Goal: Find specific page/section: Locate a particular part of the current website

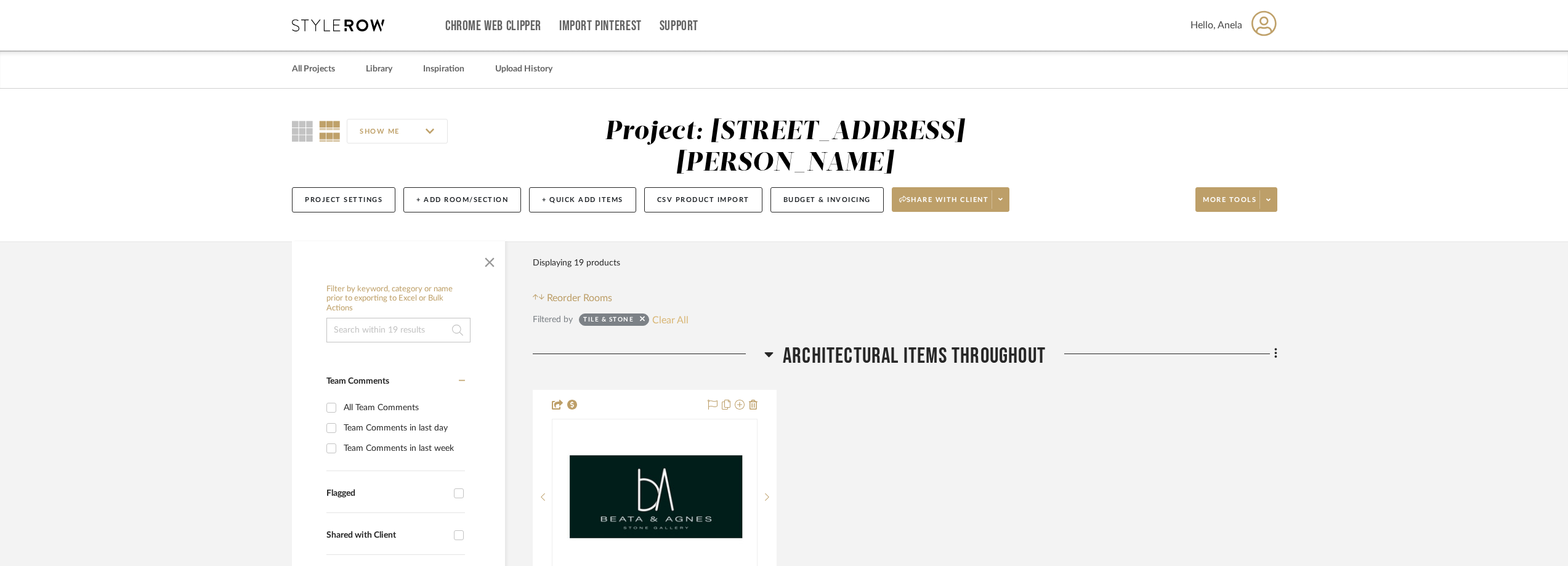
click at [671, 318] on button "Clear All" at bounding box center [670, 320] width 36 height 16
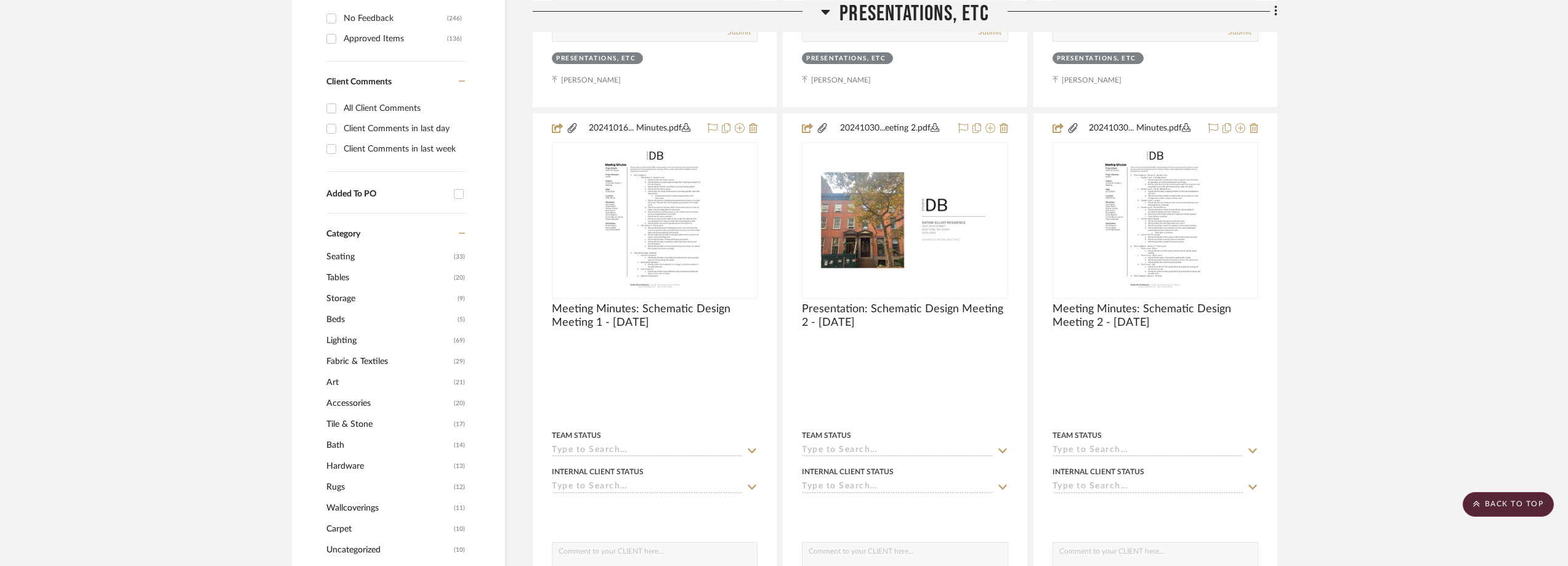
click at [357, 420] on span "Tile & Stone" at bounding box center [389, 424] width 124 height 21
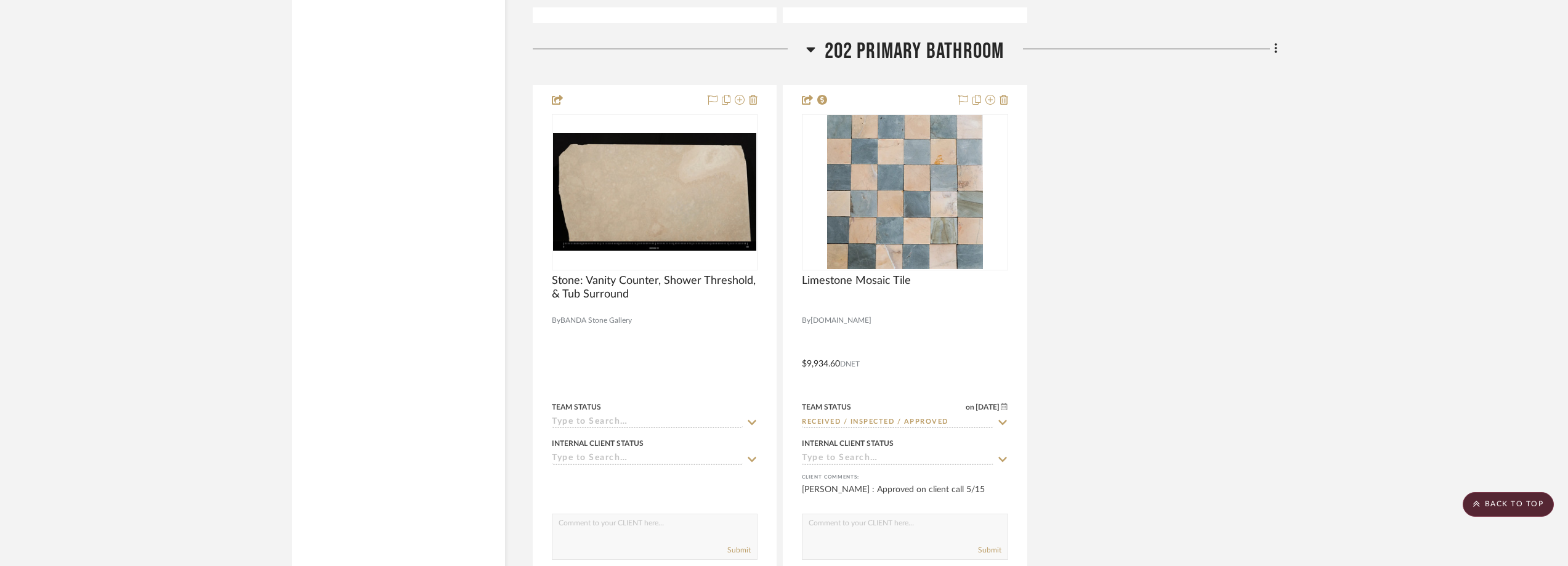
scroll to position [4101, 0]
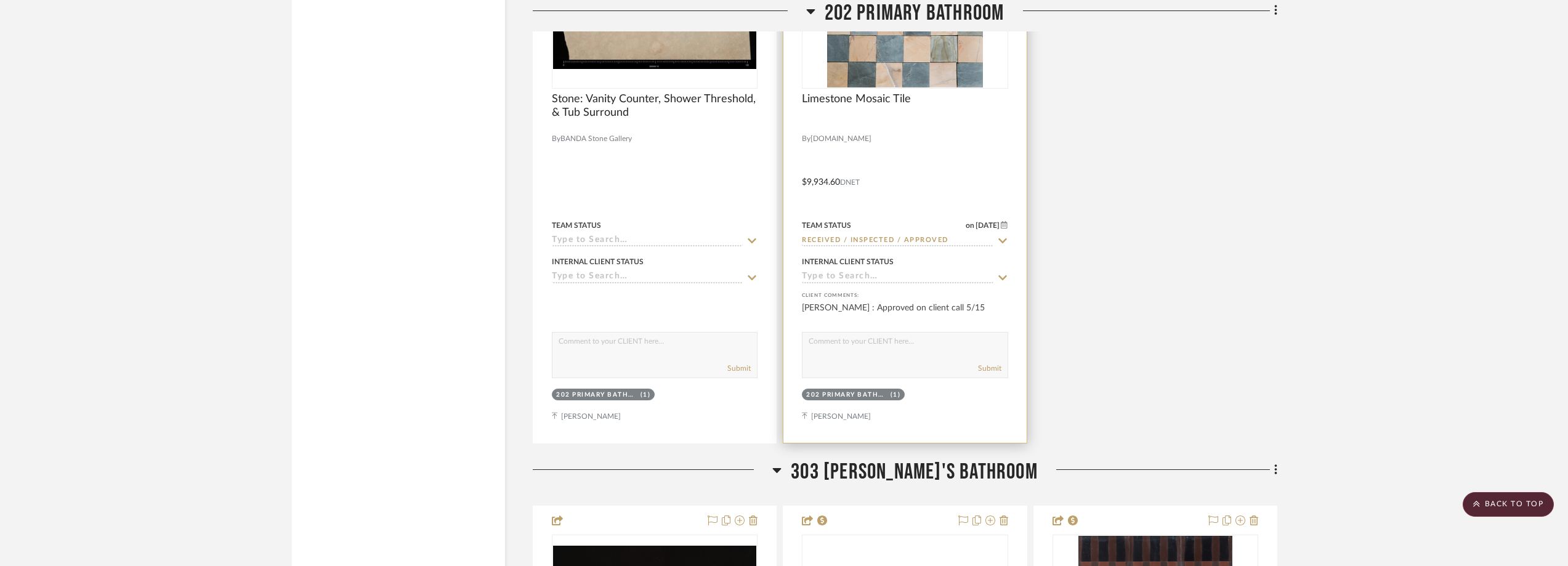
click at [889, 62] on img "0" at bounding box center [904, 11] width 156 height 154
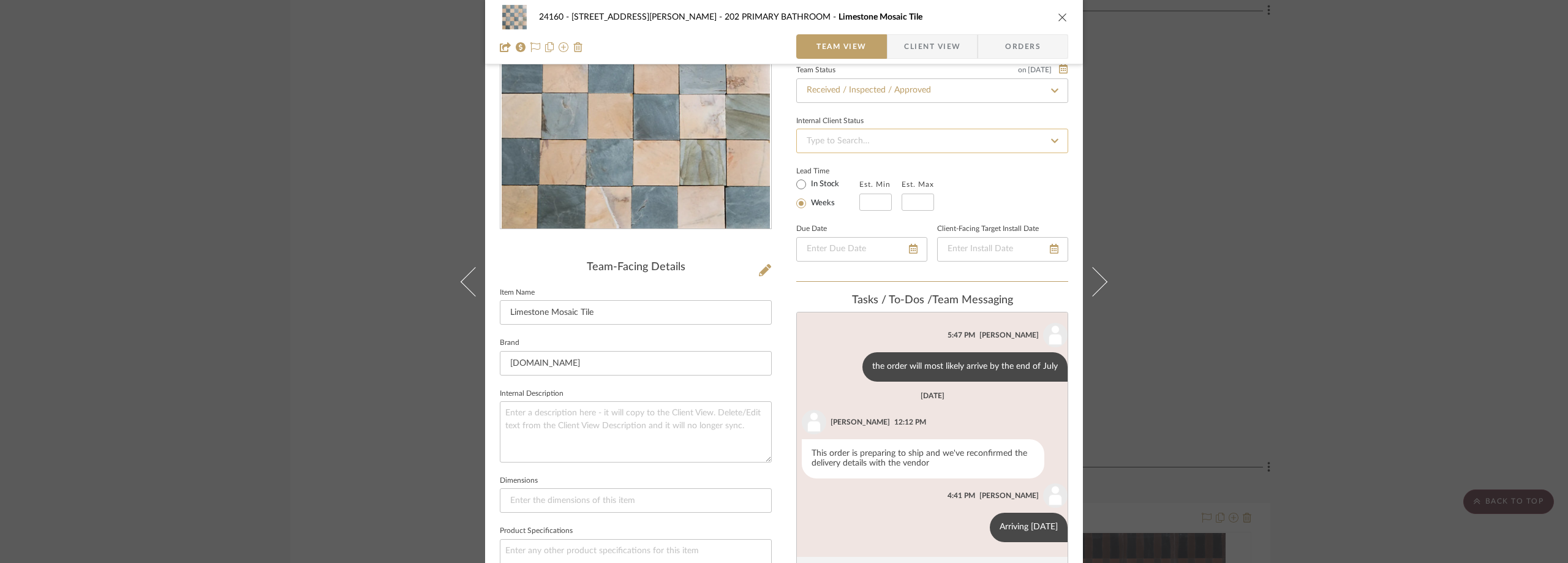
scroll to position [122, 0]
click at [923, 52] on span "Client View" at bounding box center [932, 47] width 57 height 25
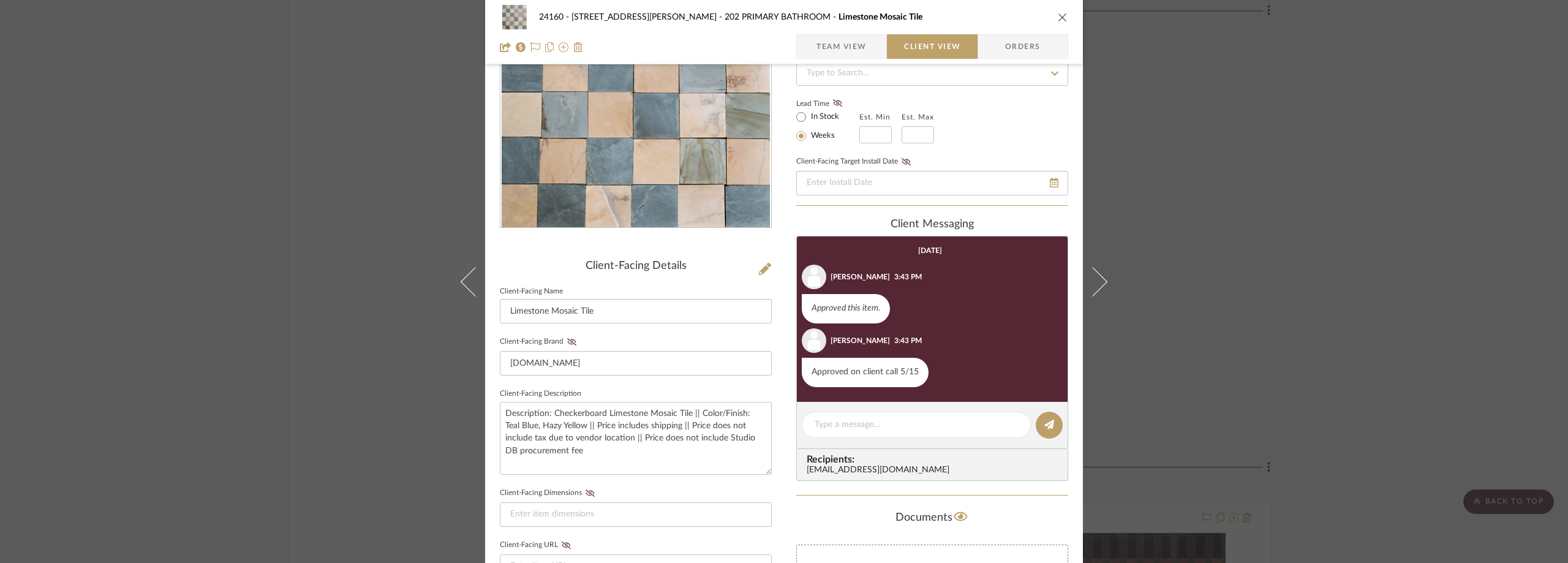
drag, startPoint x: 1448, startPoint y: 266, endPoint x: 1438, endPoint y: 266, distance: 10.0
click at [1447, 266] on div "24160 - [STREET_ADDRESS] - [PERSON_NAME] 202 PRIMARY BATHROOM Limestone Mosaic …" at bounding box center [784, 282] width 1568 height 563
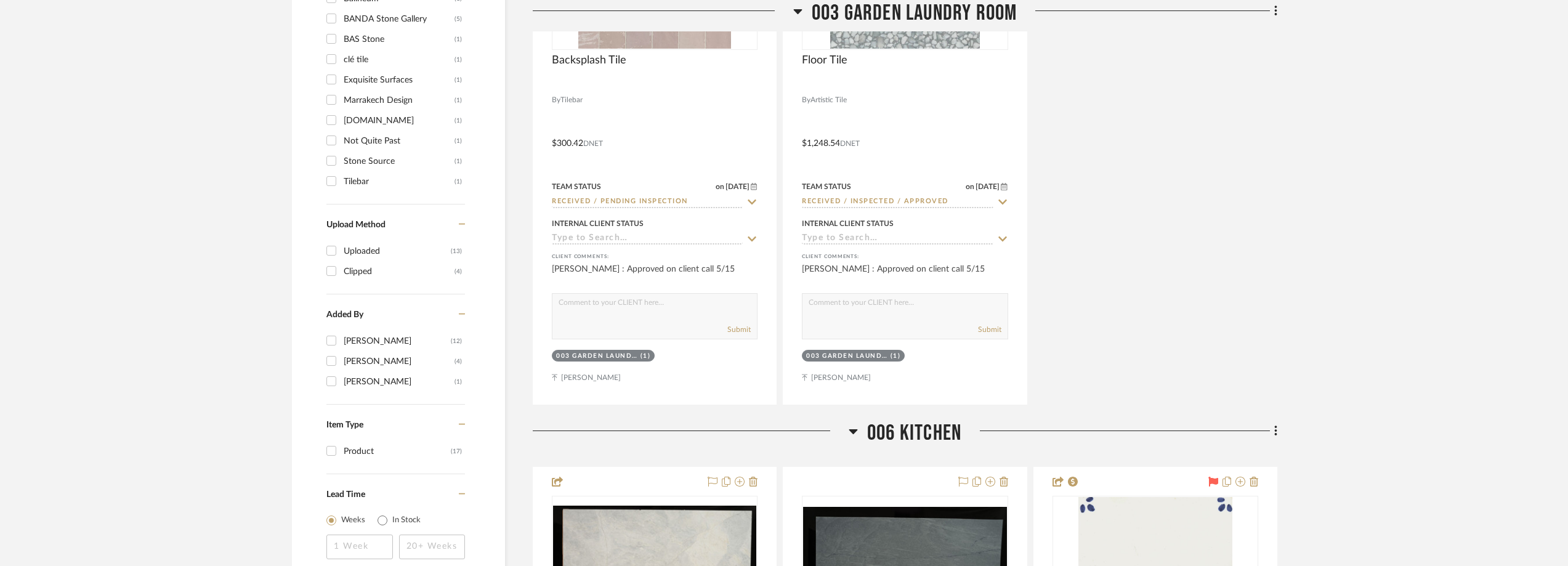
scroll to position [0, 0]
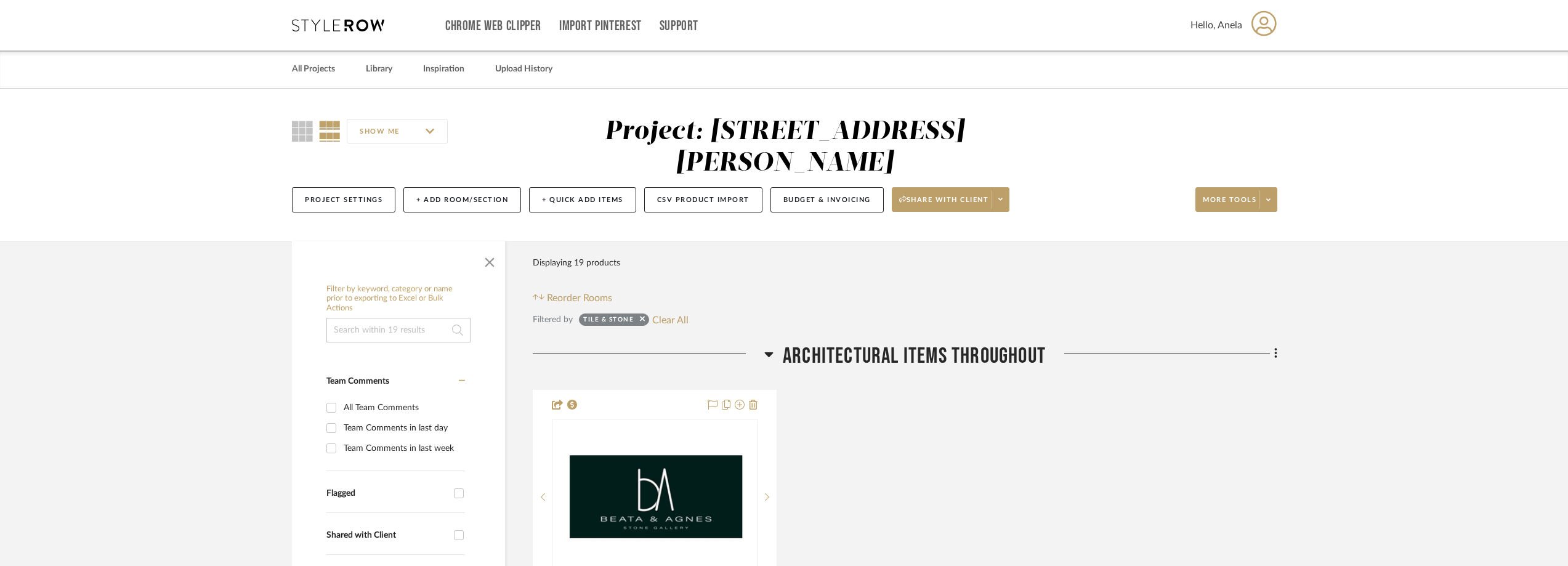
click at [369, 19] on icon at bounding box center [338, 25] width 92 height 12
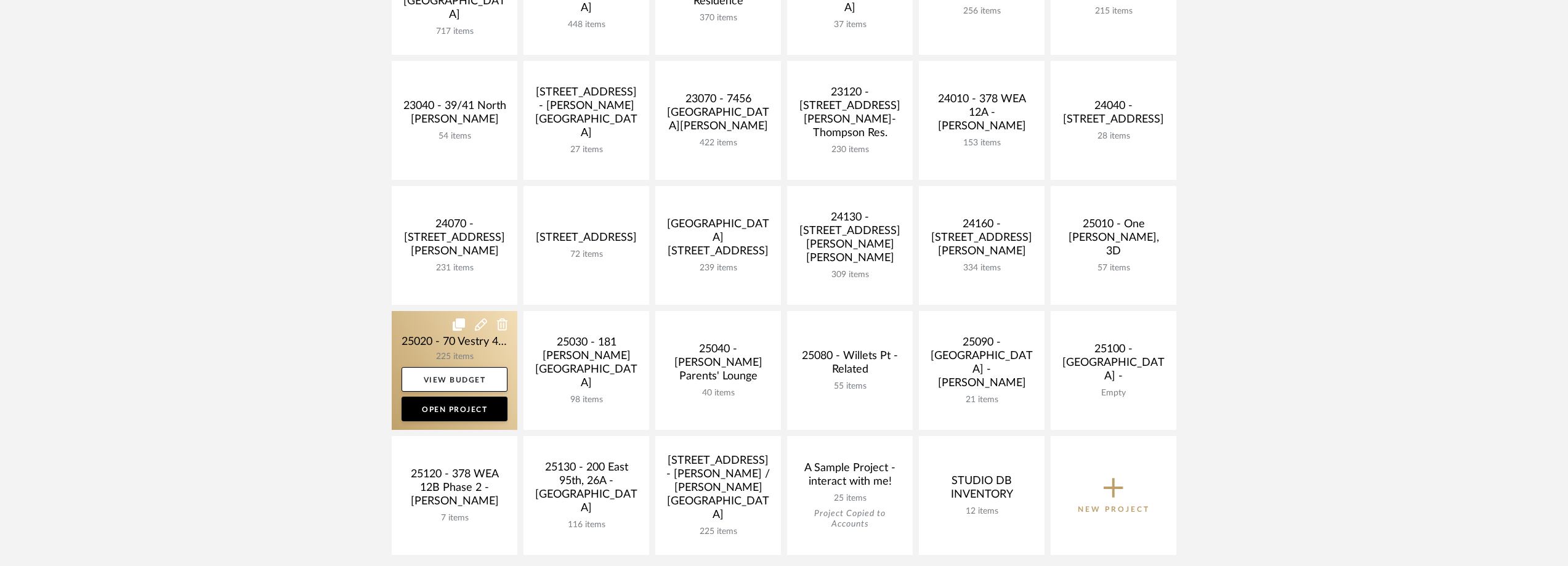
scroll to position [492, 0]
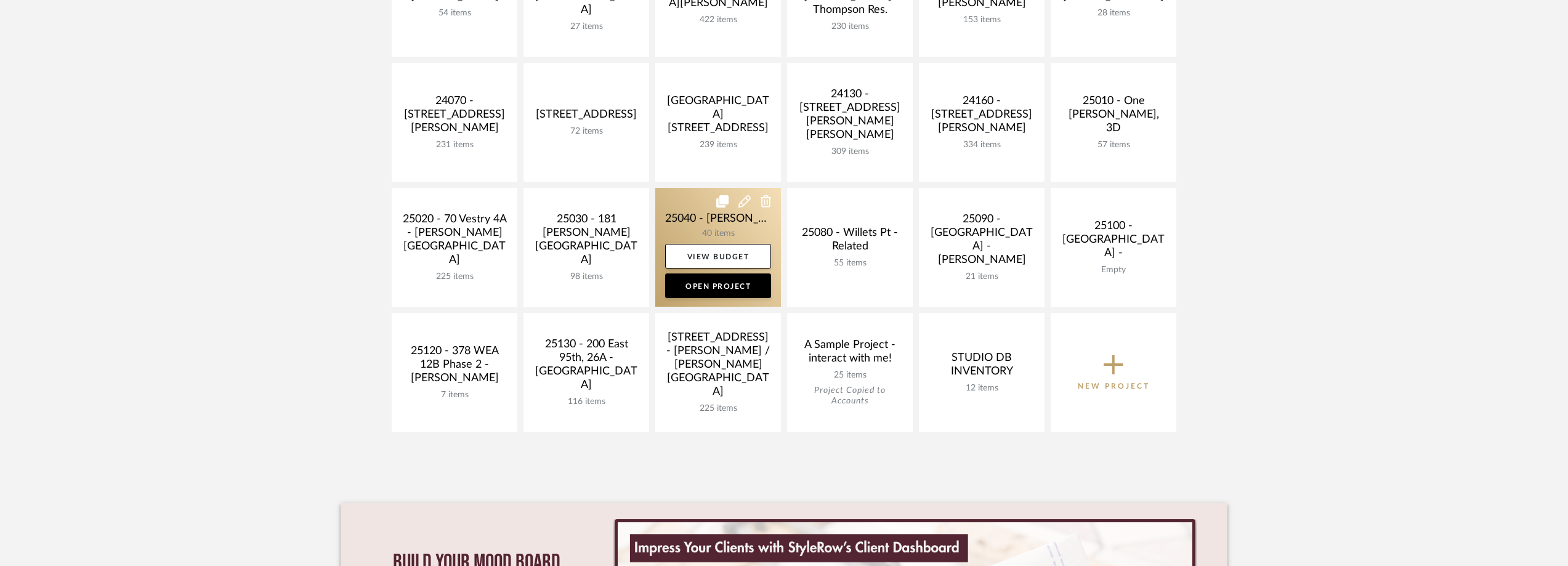
click at [704, 197] on link at bounding box center [718, 248] width 126 height 119
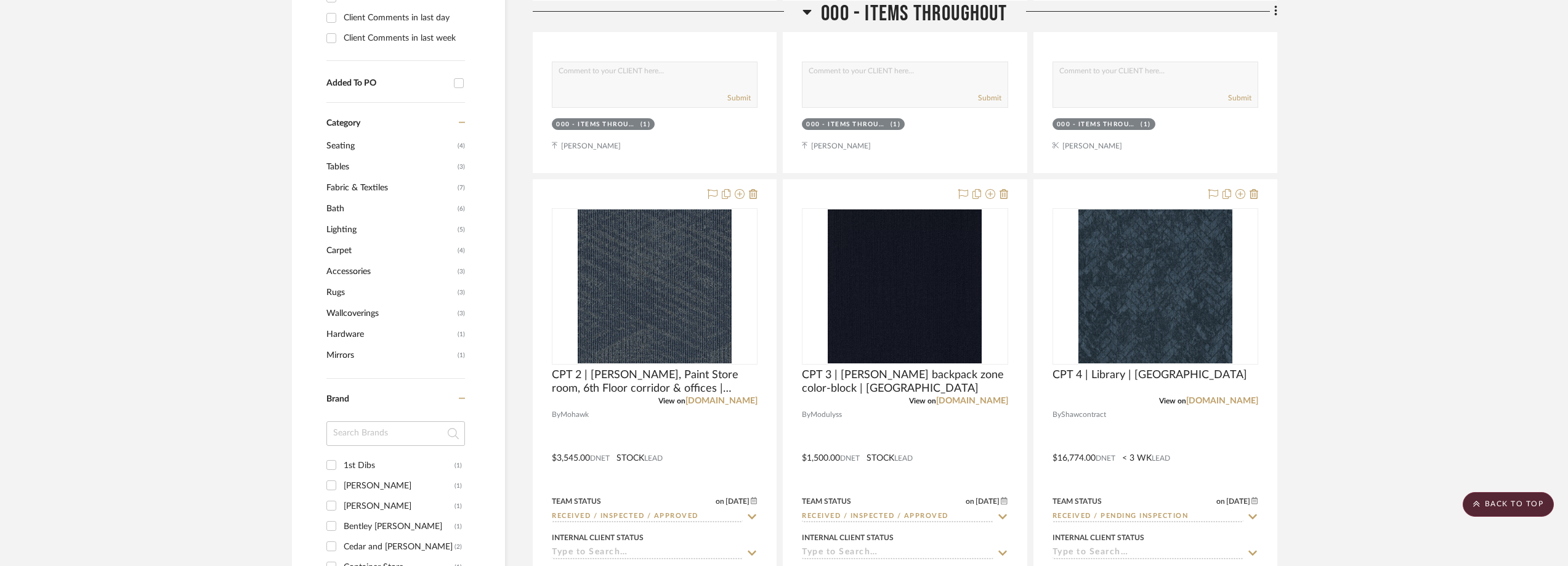
scroll to position [985, 0]
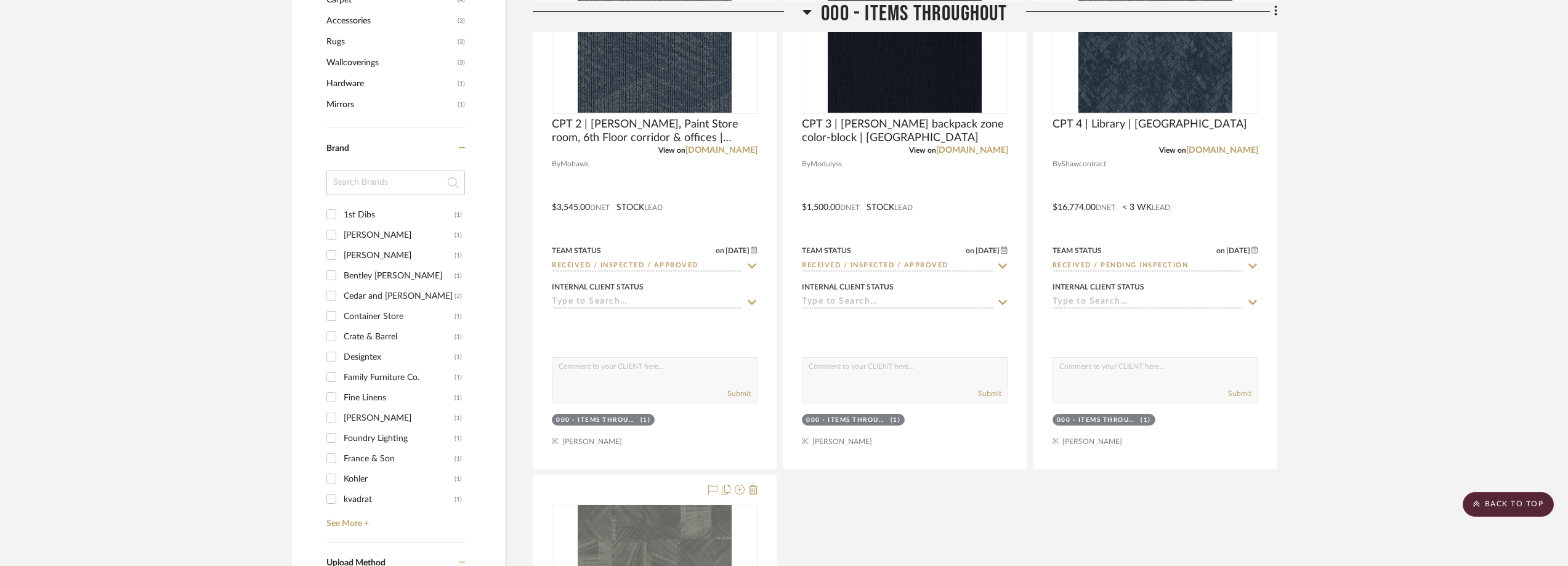
click at [380, 182] on input at bounding box center [395, 183] width 138 height 25
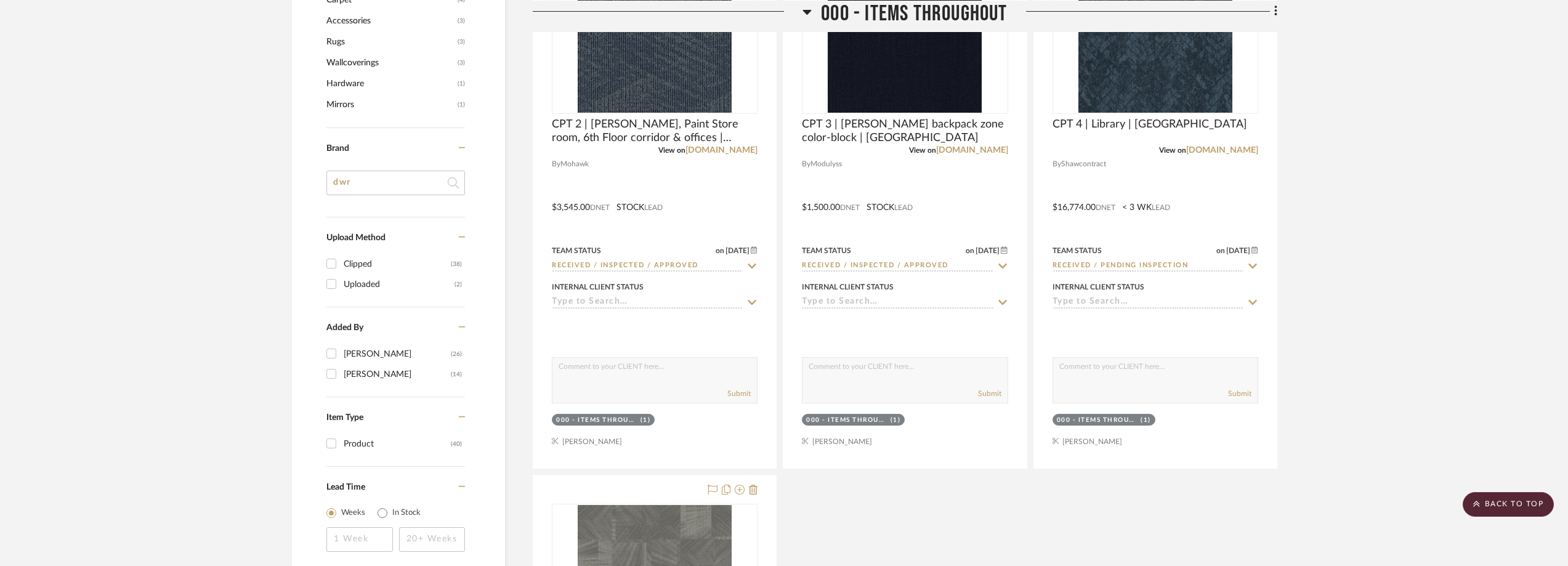
type input "dw"
type input "es"
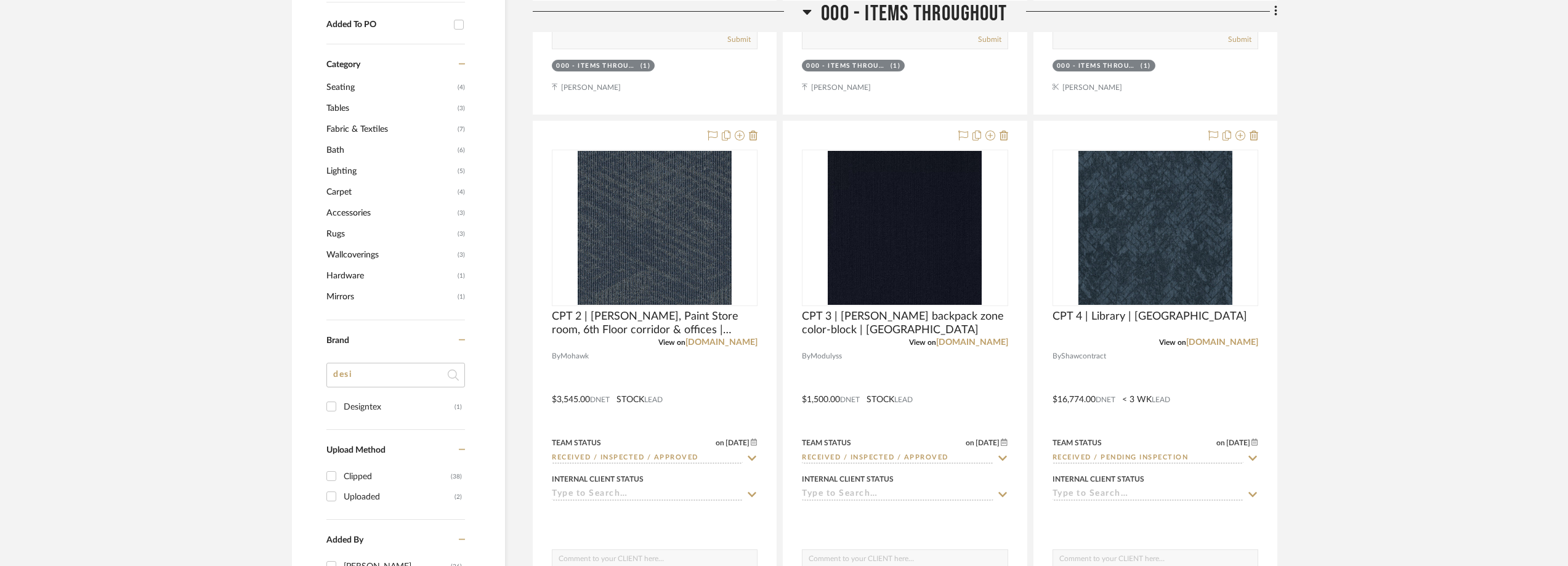
scroll to position [862, 0]
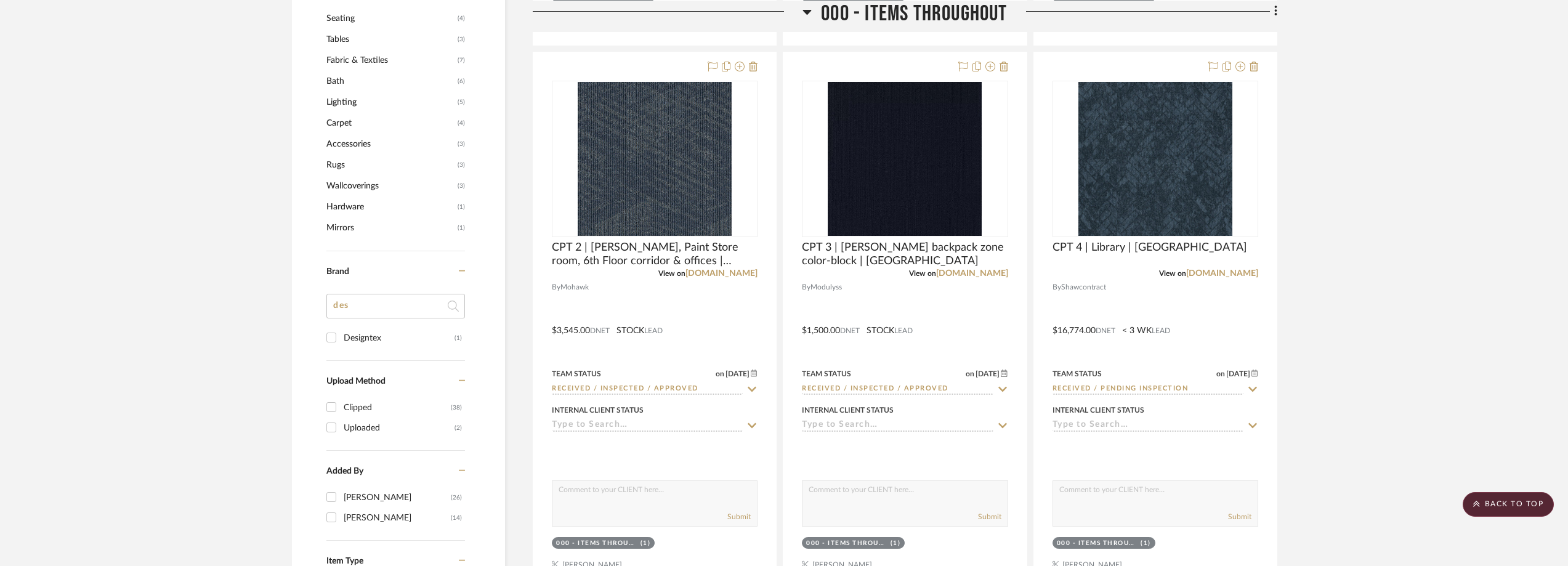
type input "de"
type input "dr"
type input "wr"
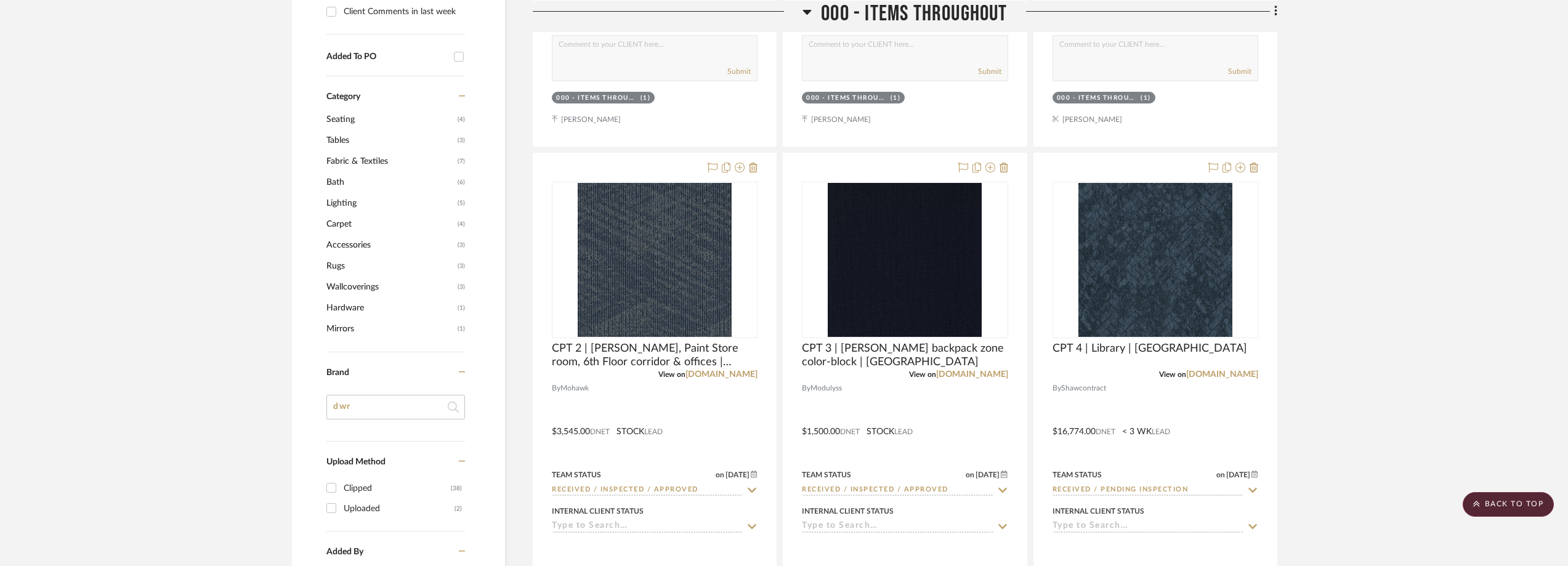
scroll to position [678, 0]
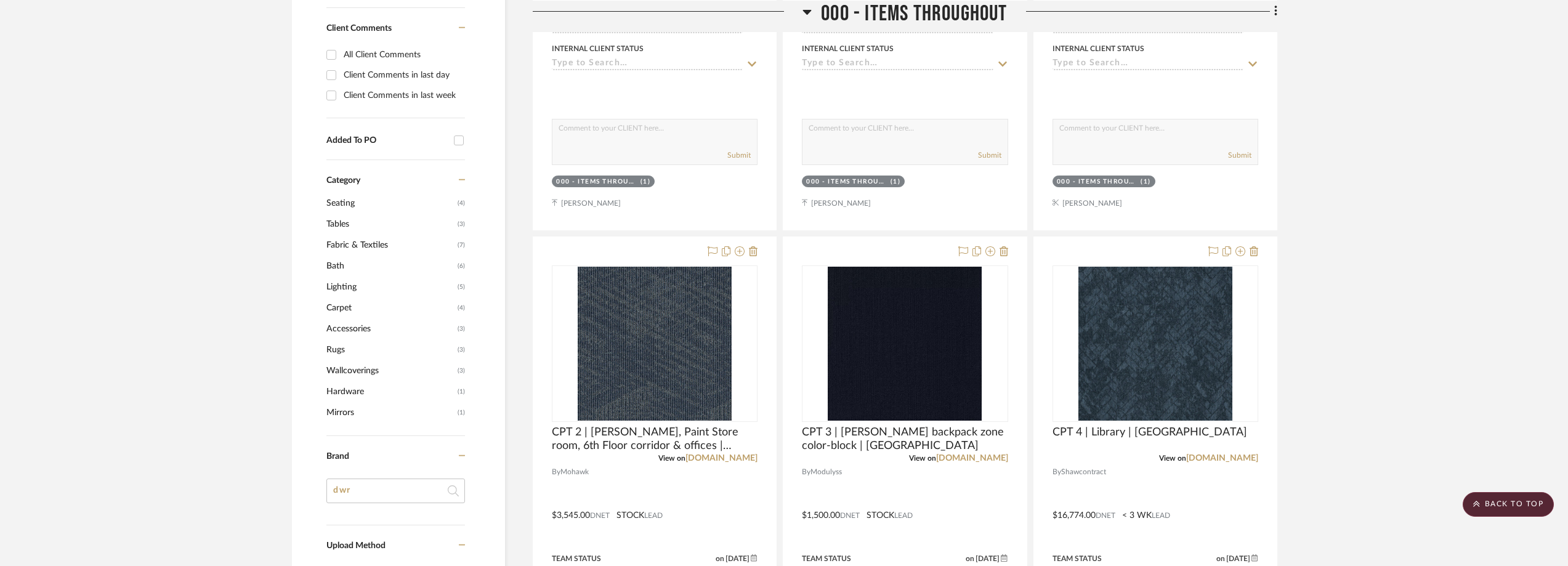
type input "dwr"
click at [336, 226] on span "Tables" at bounding box center [390, 223] width 128 height 21
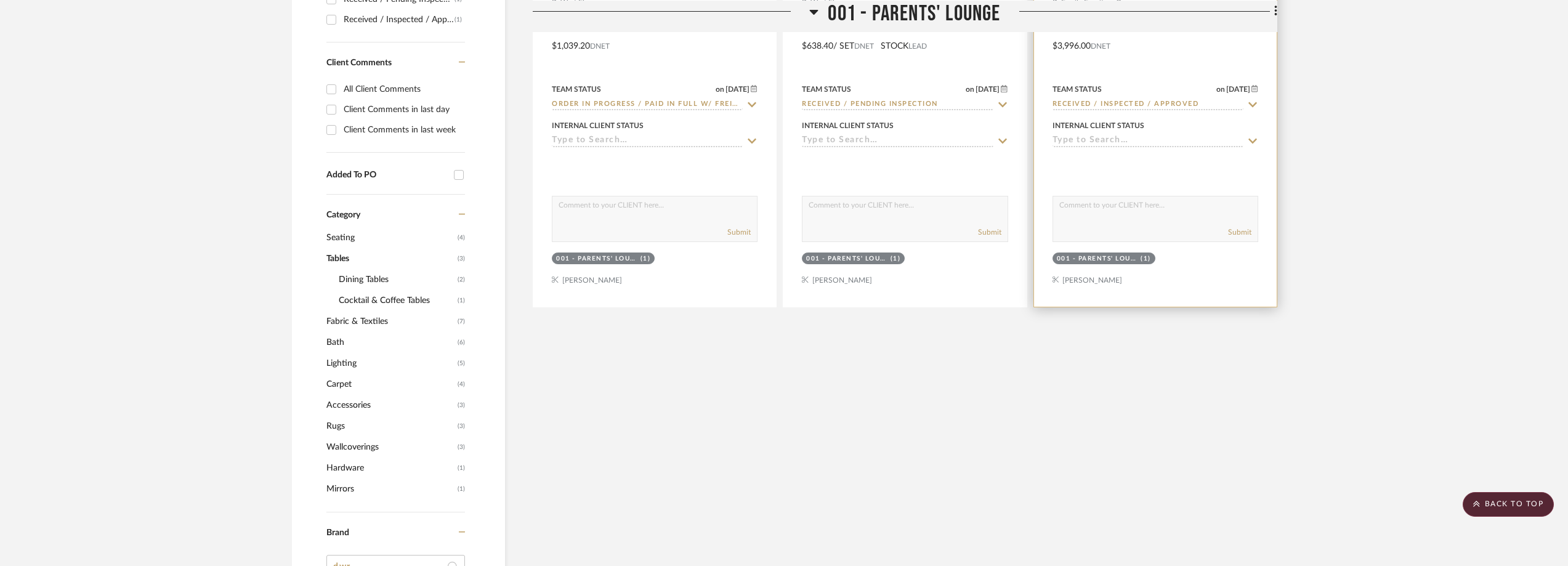
scroll to position [246, 0]
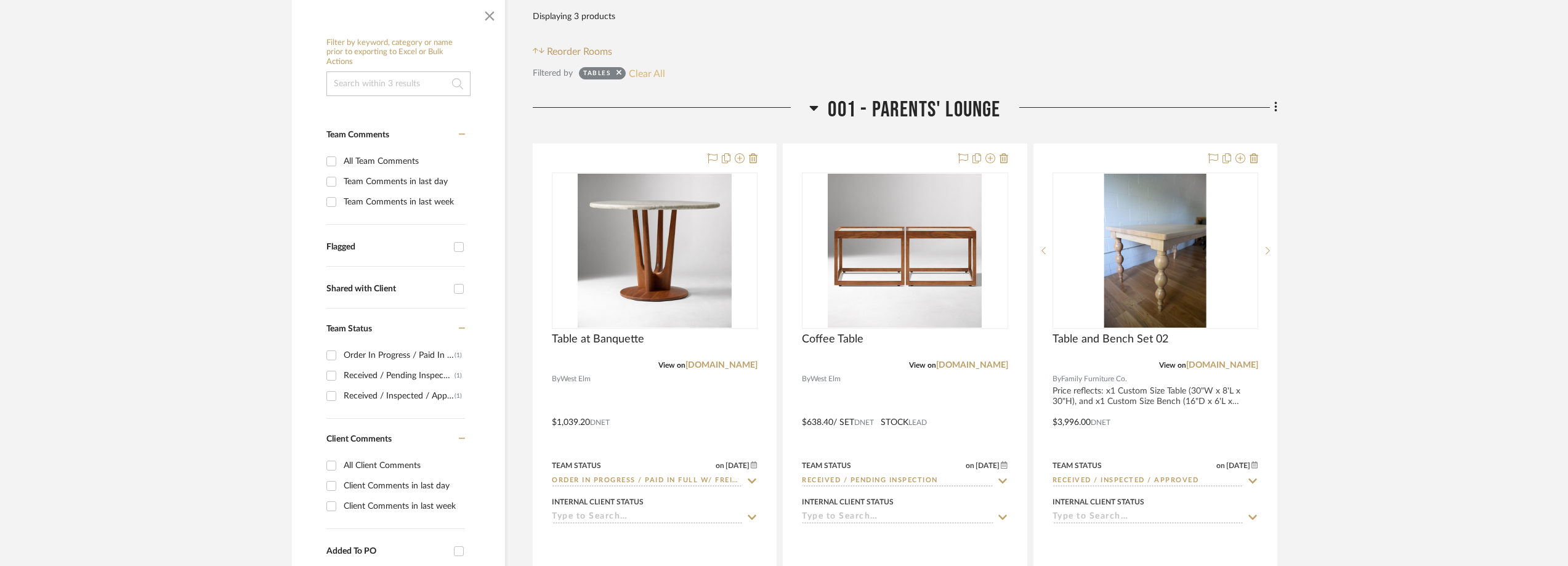
click at [641, 66] on button "Clear All" at bounding box center [647, 74] width 36 height 16
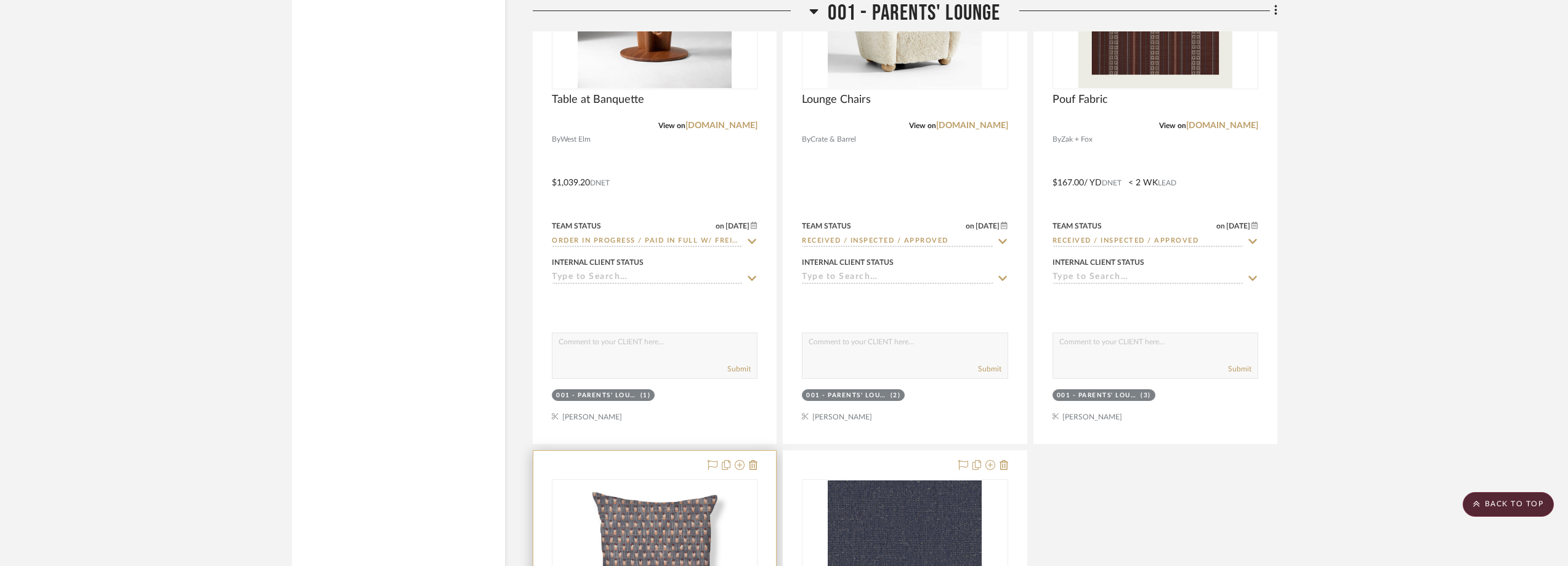
scroll to position [2586, 0]
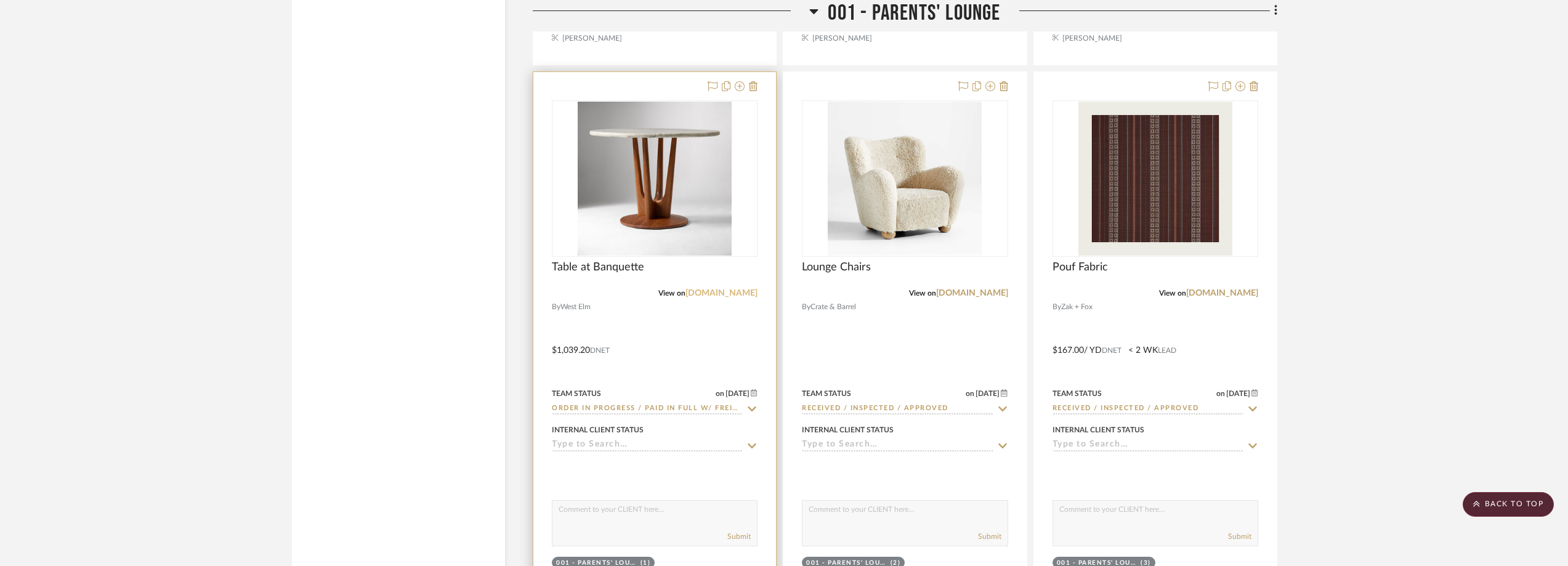
click at [732, 294] on link "[DOMAIN_NAME]" at bounding box center [722, 293] width 72 height 9
click at [634, 140] on img "0" at bounding box center [654, 179] width 154 height 154
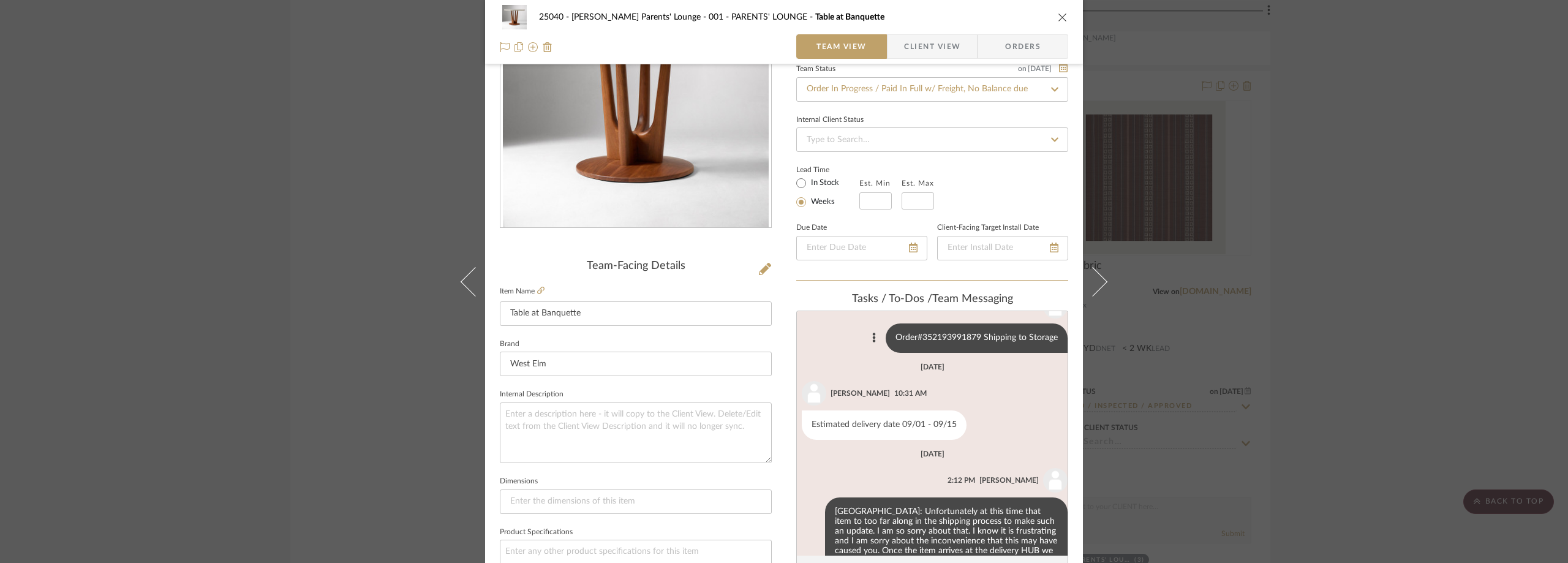
scroll to position [0, 0]
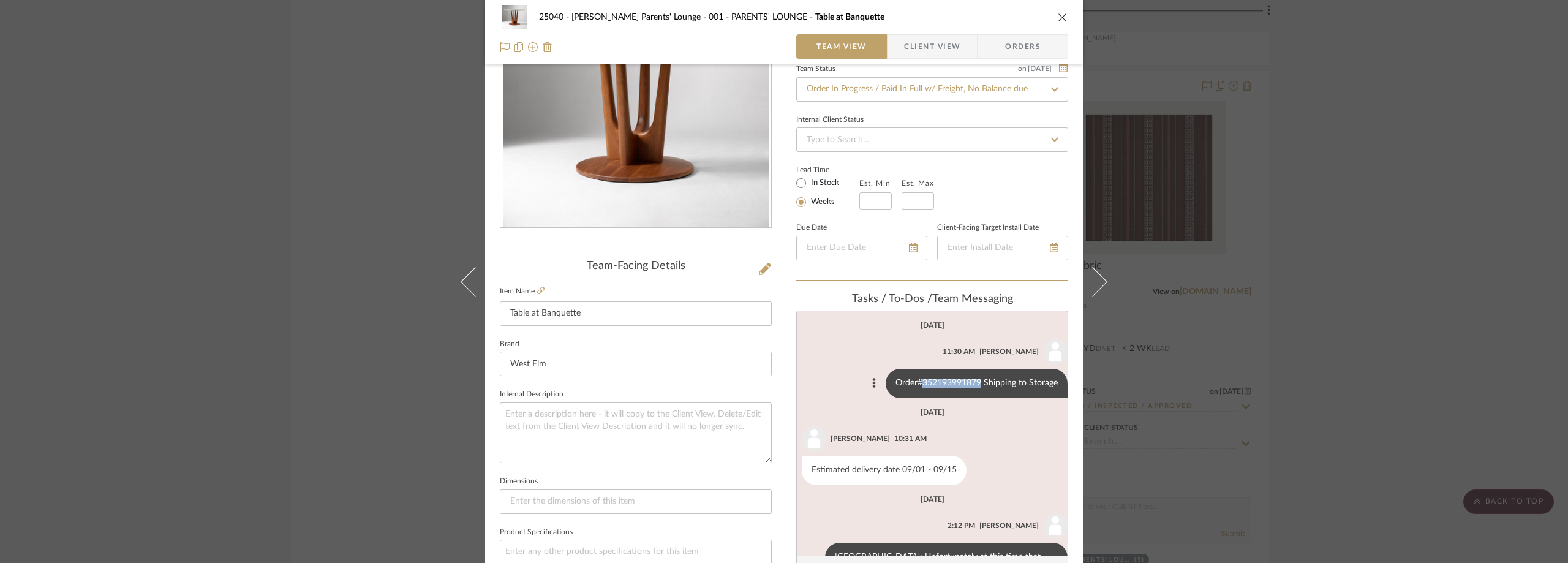
drag, startPoint x: 971, startPoint y: 381, endPoint x: 913, endPoint y: 382, distance: 58.0
click at [913, 382] on div "Order#352193991879 Shipping to Storage" at bounding box center [976, 383] width 182 height 29
copy div "352193991879"
